Goal: Find specific page/section: Find specific page/section

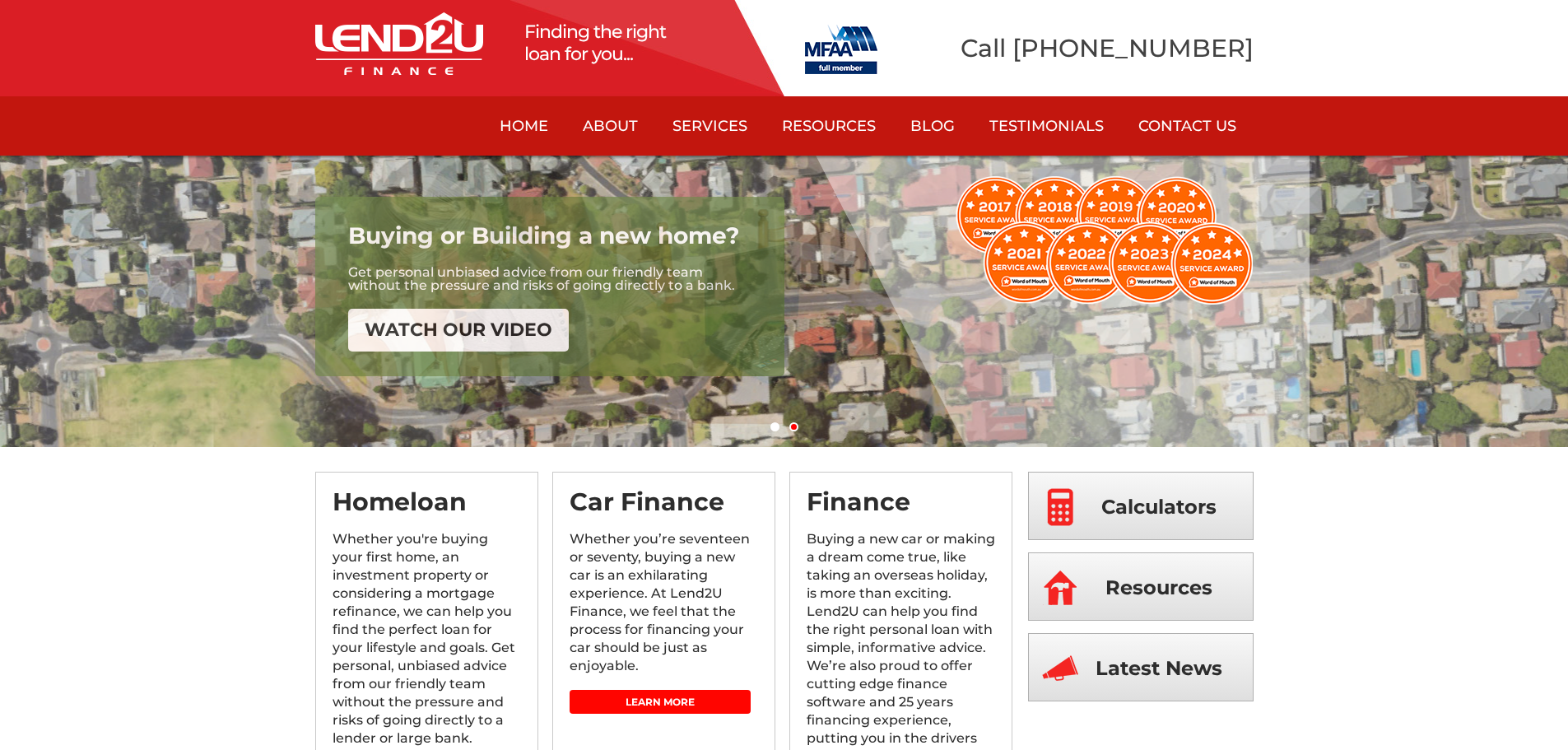
click at [1187, 115] on link "Contact Us" at bounding box center [1187, 126] width 133 height 59
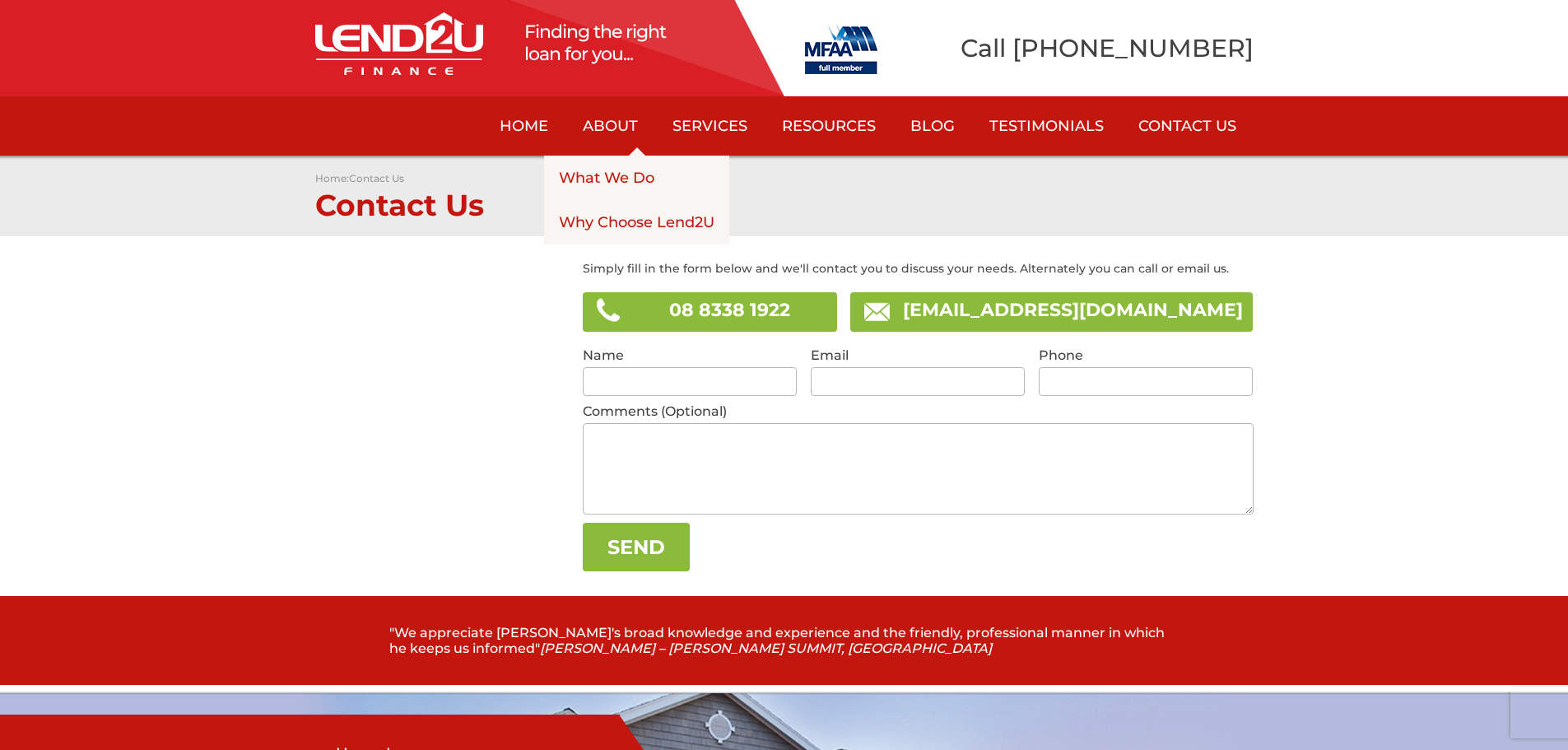
click at [619, 120] on link "About" at bounding box center [610, 126] width 90 height 59
click at [604, 172] on link "What We Do" at bounding box center [636, 178] width 186 height 45
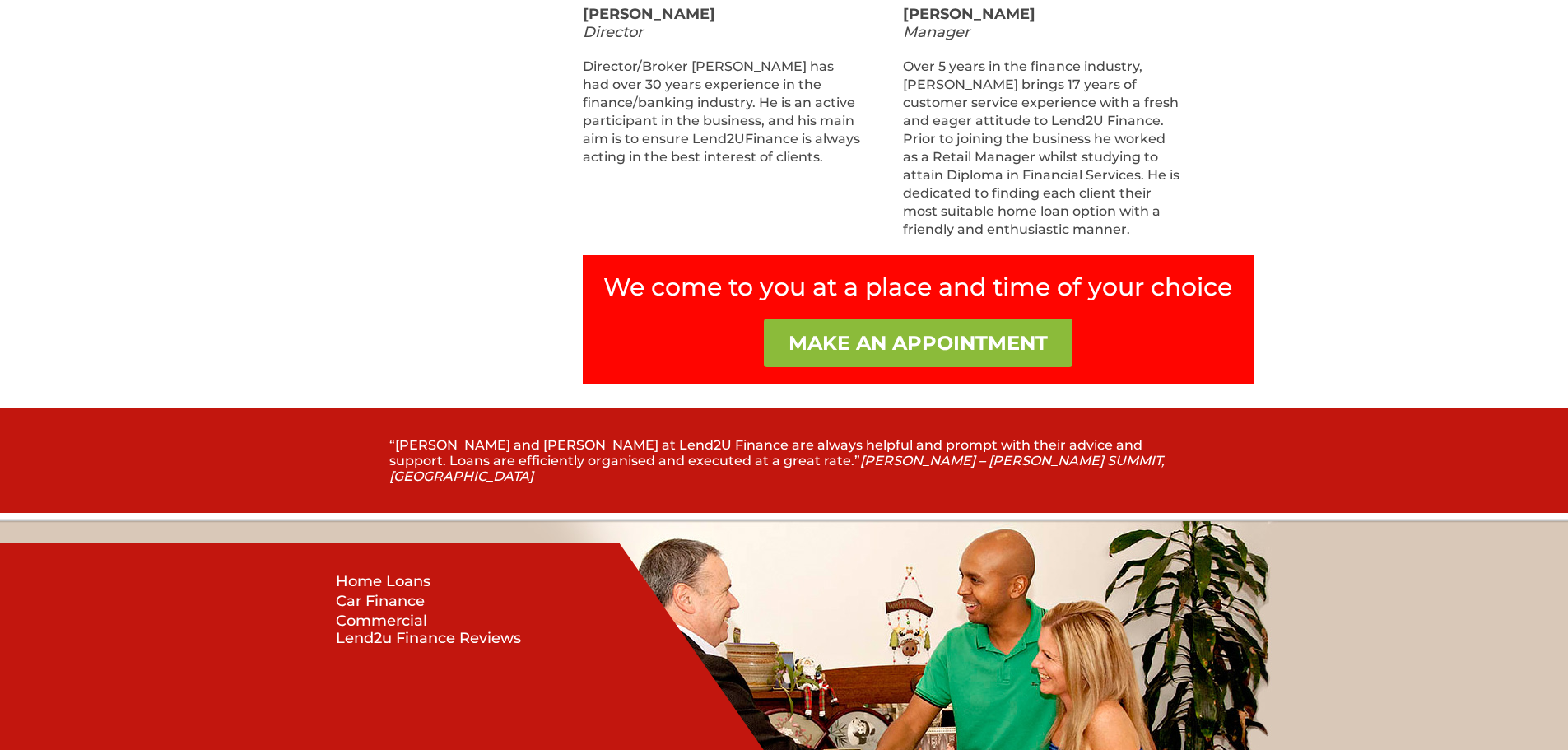
scroll to position [1399, 0]
